Goal: Task Accomplishment & Management: Manage account settings

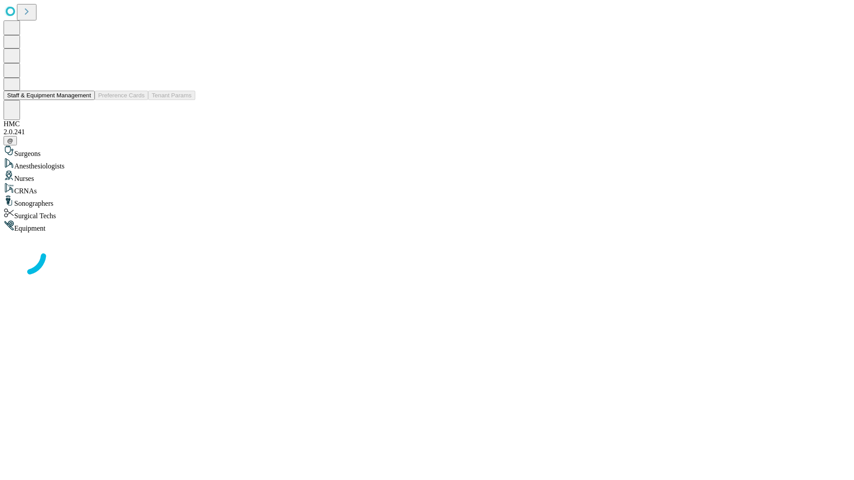
click at [85, 100] on button "Staff & Equipment Management" at bounding box center [49, 95] width 91 height 9
